Goal: Find specific page/section: Find specific page/section

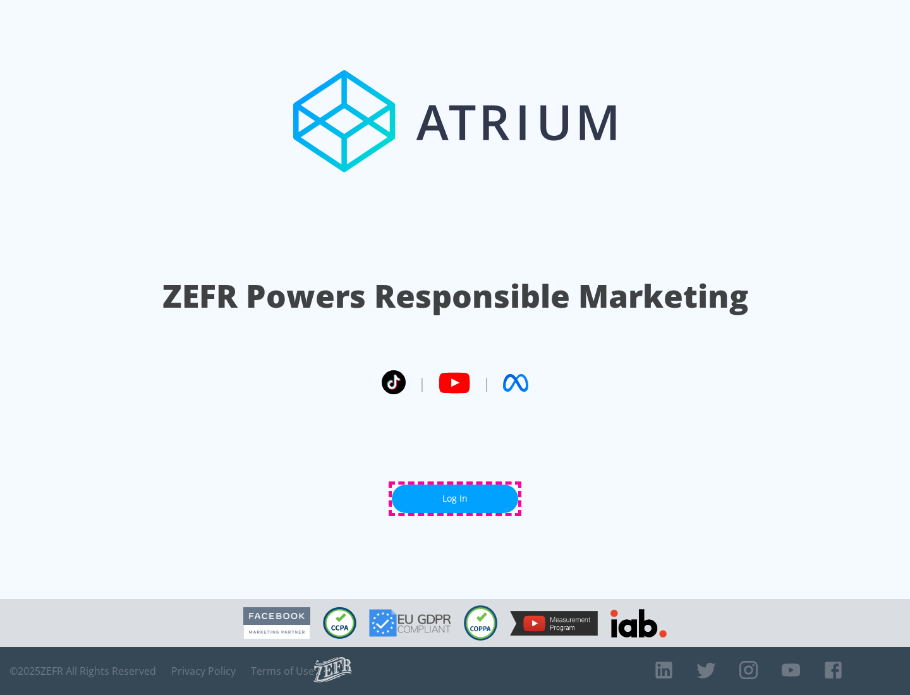
click at [455, 498] on link "Log In" at bounding box center [455, 498] width 126 height 28
